Goal: Obtain resource: Download file/media

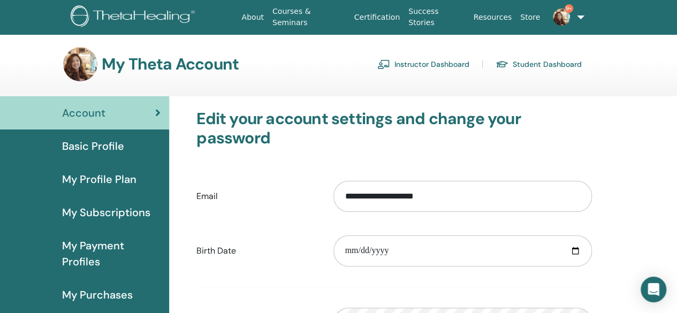
click at [520, 67] on link "Student Dashboard" at bounding box center [539, 64] width 86 height 17
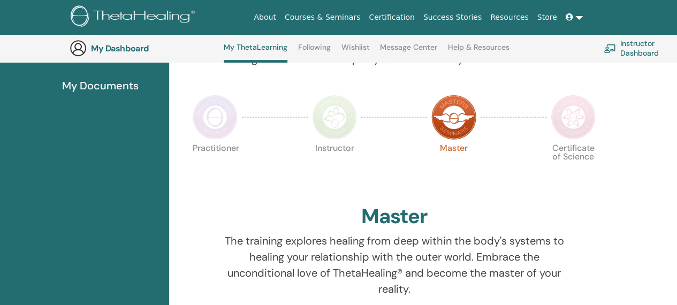
scroll to position [349, 0]
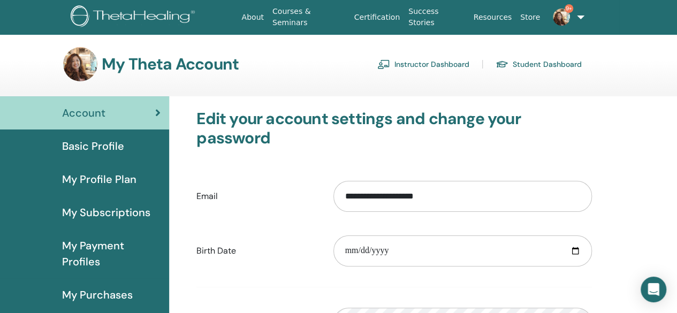
click at [549, 62] on link "Student Dashboard" at bounding box center [539, 64] width 86 height 17
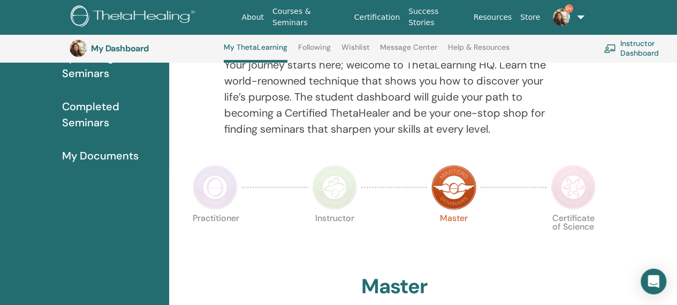
scroll to position [135, 0]
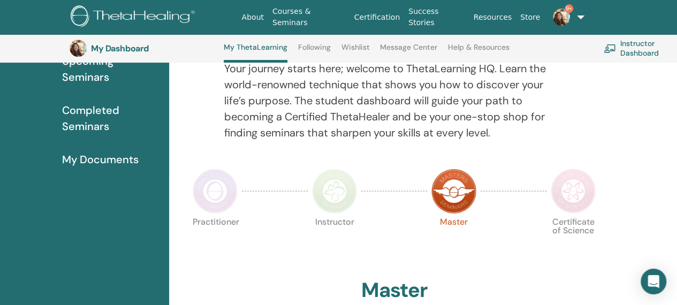
click at [571, 188] on img at bounding box center [573, 191] width 45 height 45
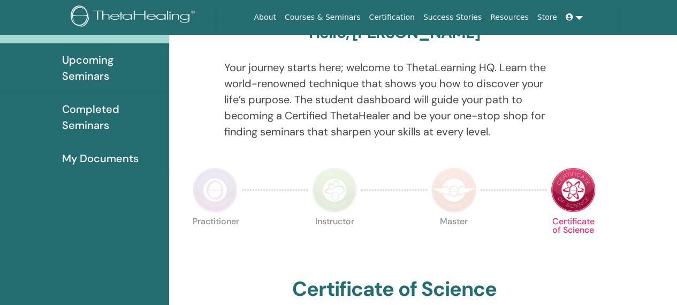
scroll to position [242, 0]
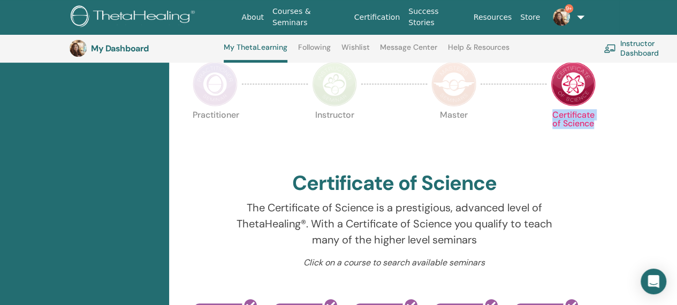
drag, startPoint x: 552, startPoint y: 117, endPoint x: 607, endPoint y: 133, distance: 57.1
click at [607, 133] on div "Hello, Grace Your journey starts here; welcome to ThetaLearning HQ. Learn the w…" at bounding box center [394, 303] width 437 height 798
copy p "Certificate of Science"
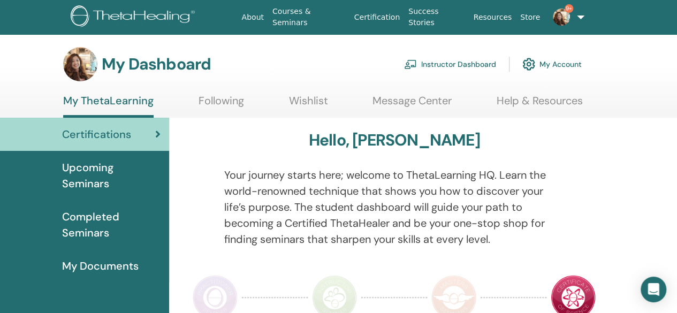
scroll to position [0, 0]
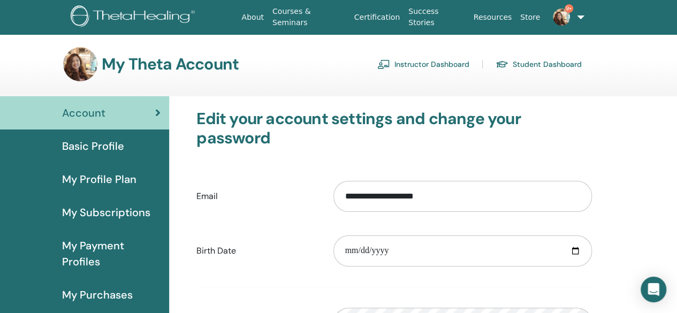
click at [533, 57] on link "Student Dashboard" at bounding box center [539, 64] width 86 height 17
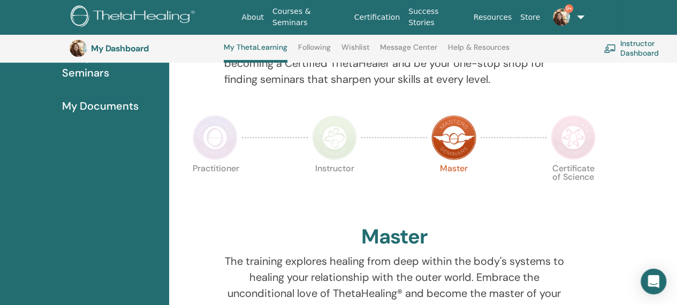
scroll to position [81, 0]
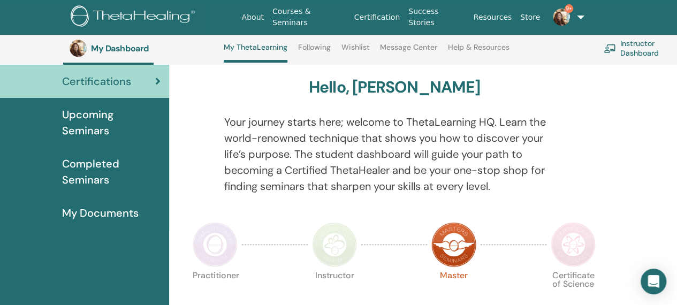
click at [94, 178] on span "Completed Seminars" at bounding box center [111, 172] width 98 height 32
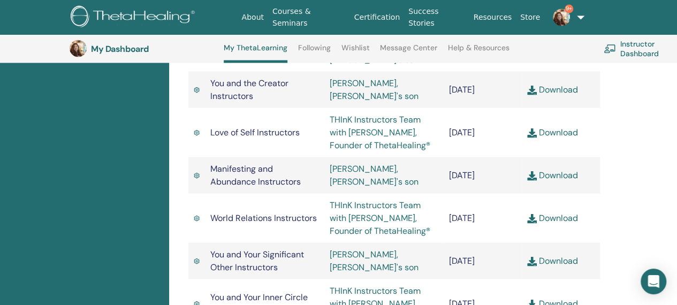
scroll to position [991, 0]
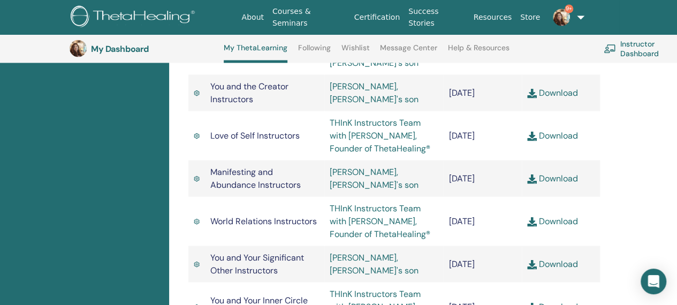
click at [552, 226] on link "Download" at bounding box center [552, 220] width 51 height 11
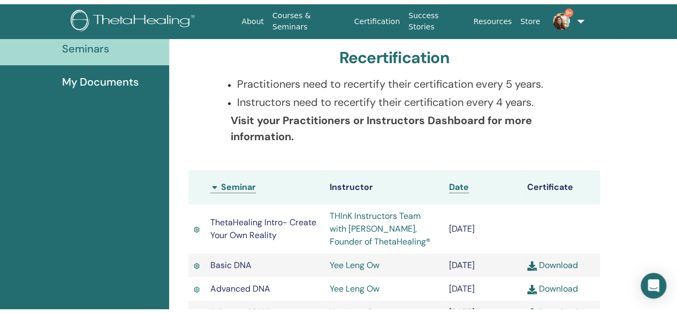
scroll to position [0, 0]
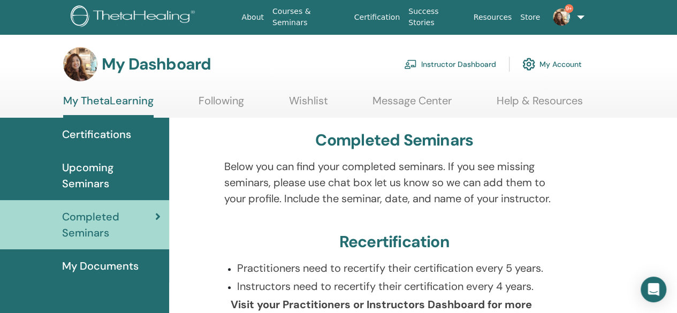
click at [90, 136] on span "Certifications" at bounding box center [96, 134] width 69 height 16
click at [93, 133] on span "Certifications" at bounding box center [96, 134] width 69 height 16
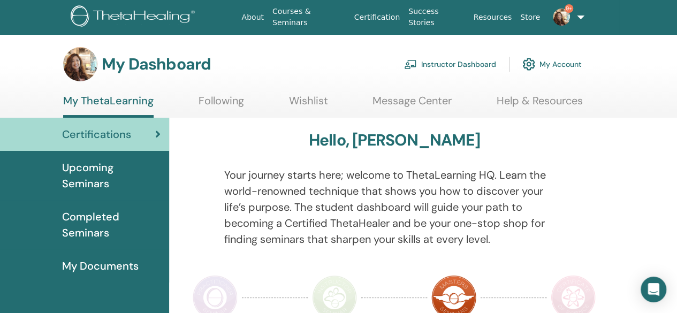
click at [124, 141] on span "Certifications" at bounding box center [96, 134] width 69 height 16
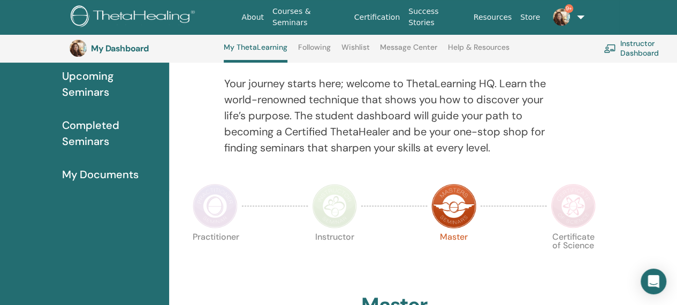
scroll to position [188, 0]
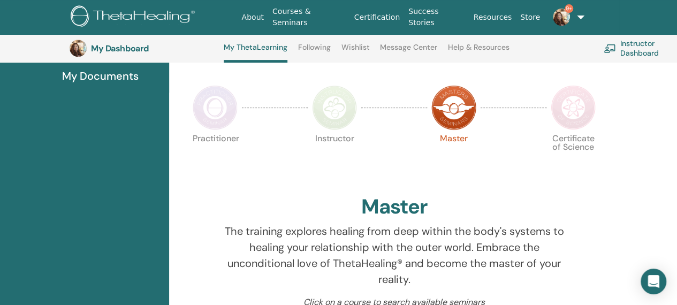
scroll to position [242, 0]
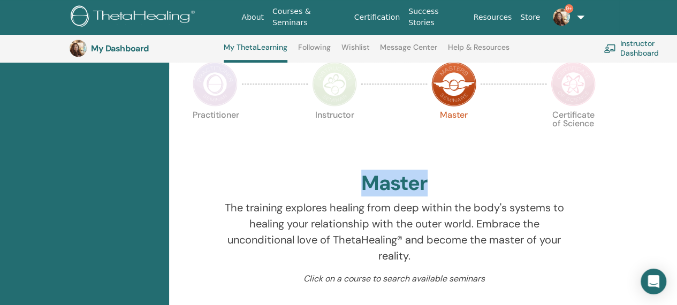
drag, startPoint x: 363, startPoint y: 179, endPoint x: 446, endPoint y: 186, distance: 82.7
click at [446, 186] on div "Master" at bounding box center [394, 185] width 412 height 29
